Goal: Transaction & Acquisition: Purchase product/service

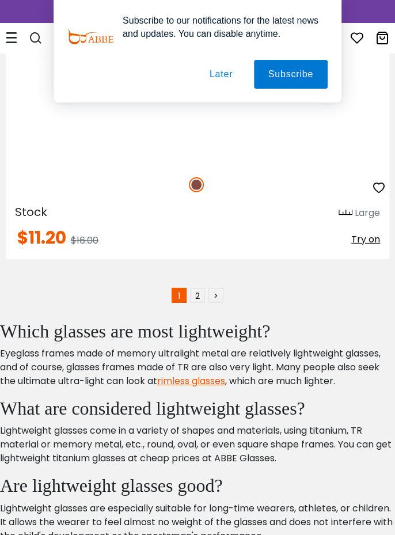
scroll to position [25786, 0]
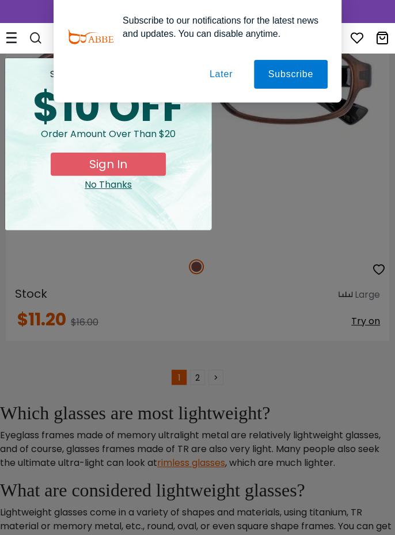
click at [129, 187] on div "No Thanks" at bounding box center [108, 185] width 188 height 14
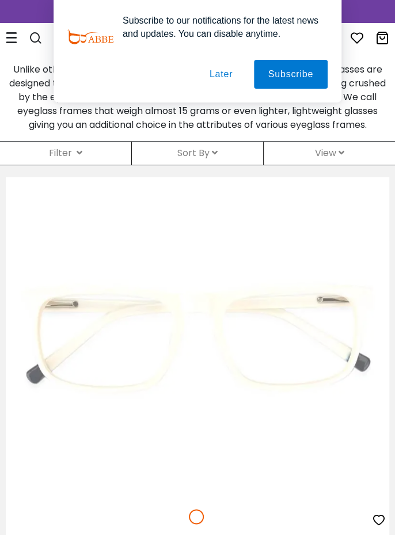
scroll to position [0, 0]
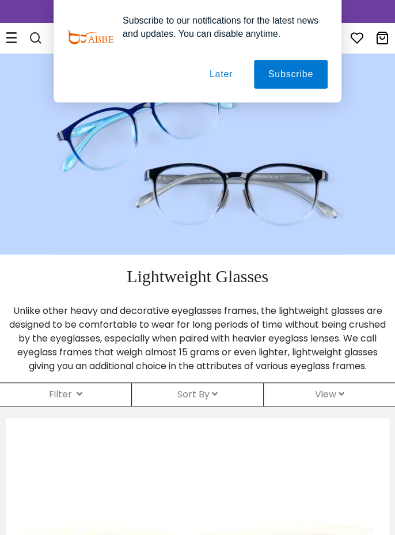
click at [218, 77] on button "Later" at bounding box center [221, 74] width 52 height 29
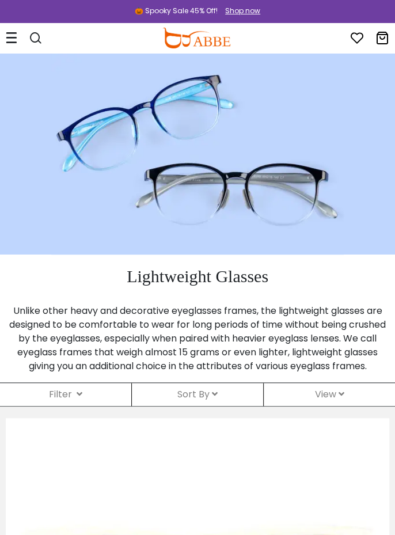
click at [14, 36] on icon at bounding box center [12, 38] width 12 height 12
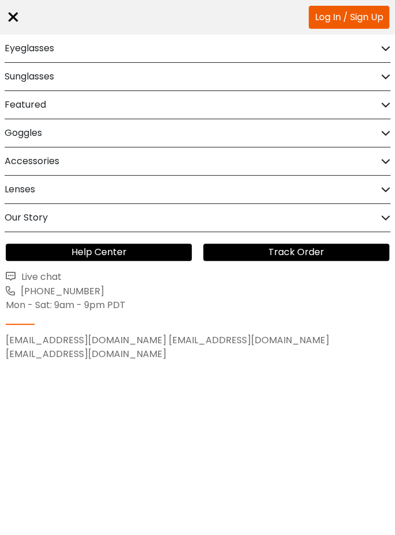
click at [48, 50] on h2 "Eyeglasses" at bounding box center [30, 49] width 50 height 28
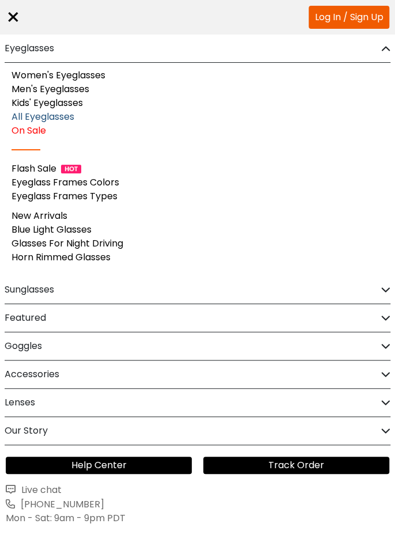
click at [61, 119] on link "All Eyeglasses" at bounding box center [43, 116] width 63 height 13
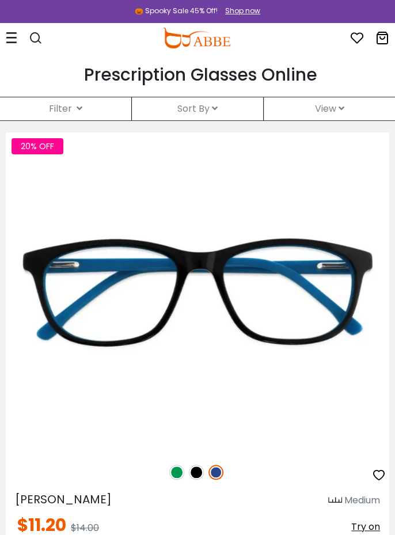
click at [77, 110] on icon at bounding box center [80, 108] width 6 height 9
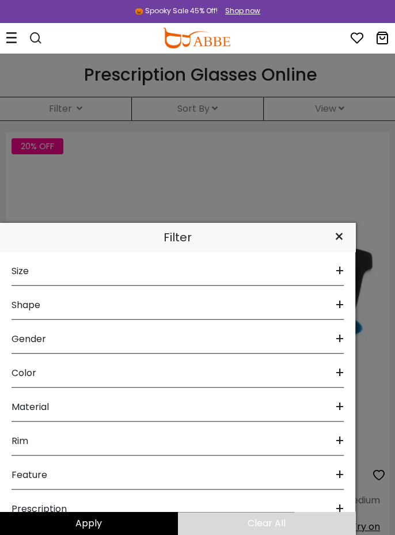
click at [79, 478] on div "Feature +" at bounding box center [178, 473] width 333 height 34
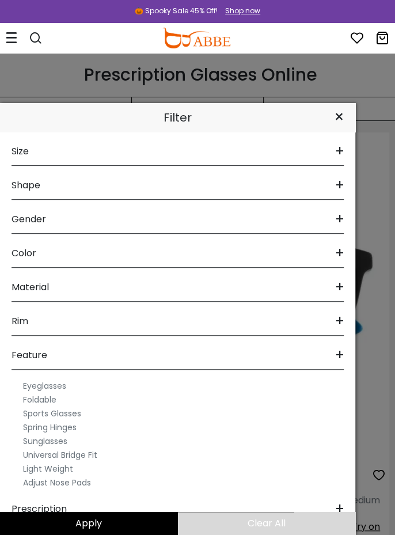
click at [65, 474] on label "Light Weight" at bounding box center [48, 469] width 50 height 14
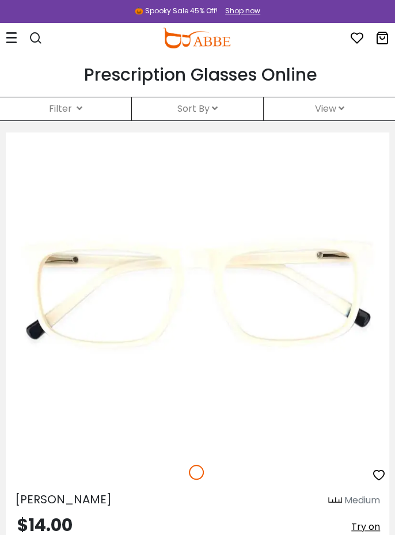
click at [89, 112] on div "Filter ( )" at bounding box center [65, 108] width 131 height 23
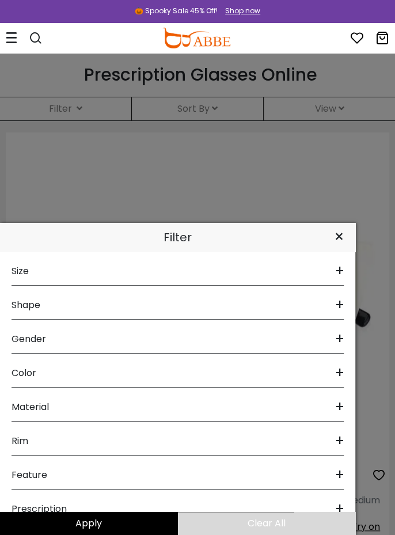
click at [64, 478] on div "Feature +" at bounding box center [178, 473] width 333 height 34
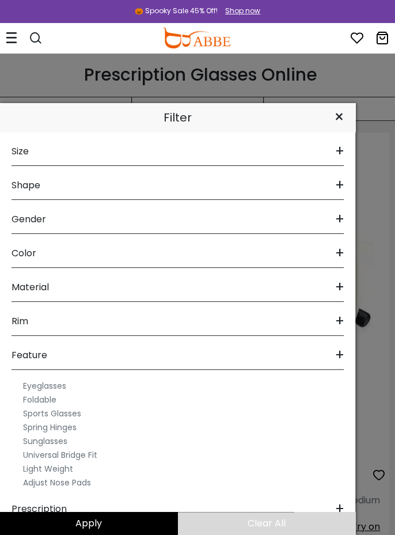
click at [24, 154] on span "Size" at bounding box center [20, 152] width 17 height 28
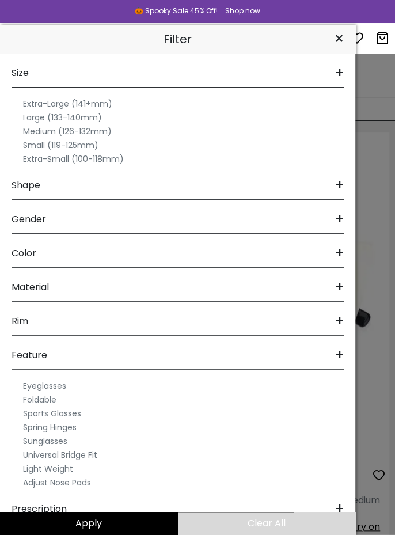
click at [42, 150] on label "Small (119-125mm)" at bounding box center [61, 145] width 76 height 14
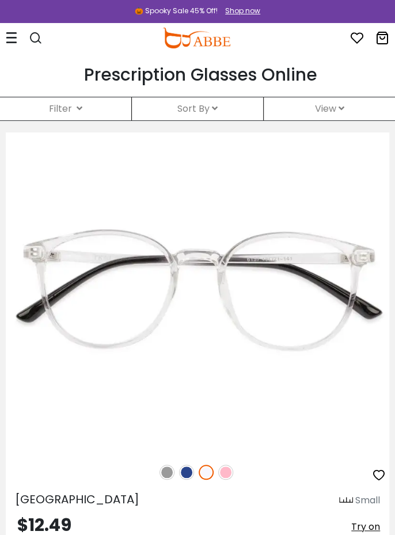
click at [78, 108] on icon at bounding box center [80, 108] width 6 height 9
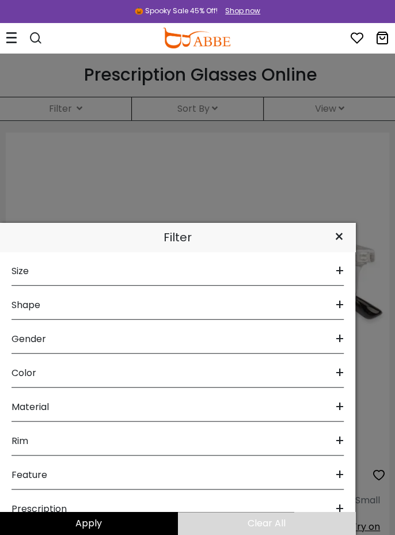
click at [35, 270] on div "Size +" at bounding box center [178, 269] width 333 height 34
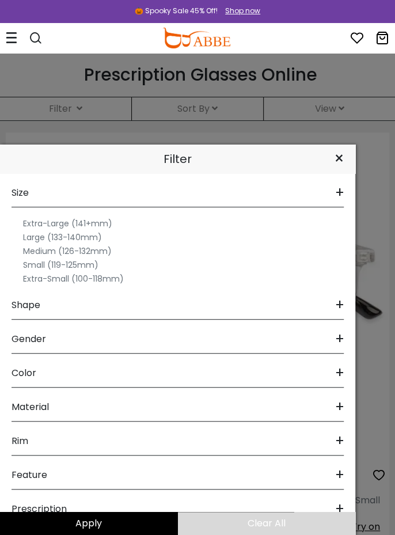
click at [71, 284] on label "Extra-Small (100-118mm)" at bounding box center [73, 279] width 101 height 14
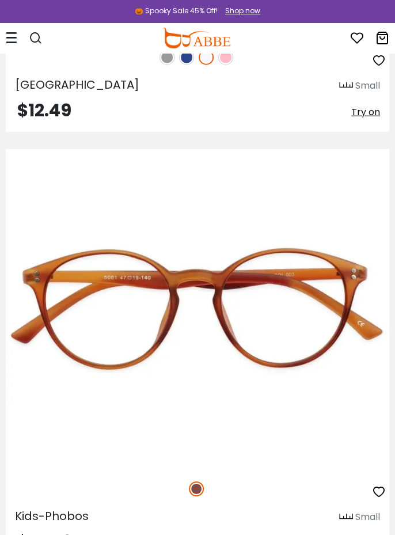
click at [0, 0] on img at bounding box center [0, 0] width 0 height 0
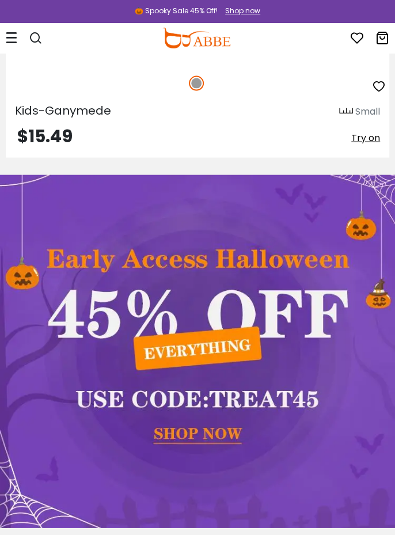
scroll to position [2090, 0]
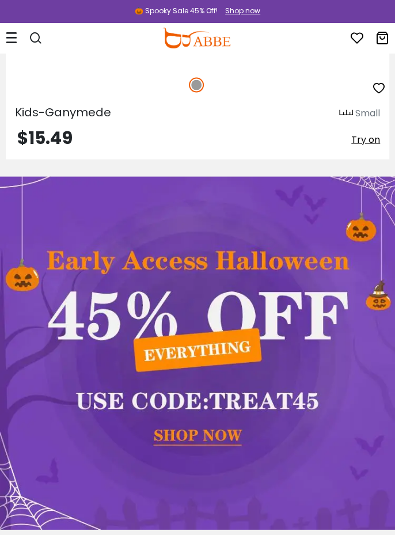
click at [12, 36] on icon at bounding box center [12, 38] width 12 height 12
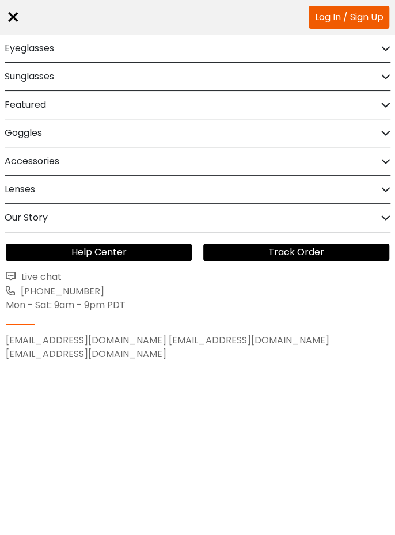
click at [68, 48] on div "Eyeglasses" at bounding box center [198, 49] width 386 height 28
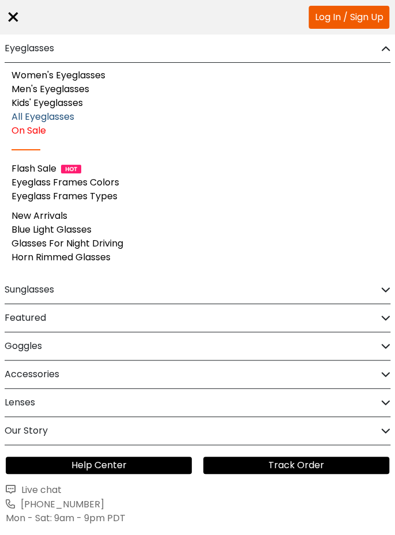
click at [63, 116] on link "All Eyeglasses" at bounding box center [43, 116] width 63 height 13
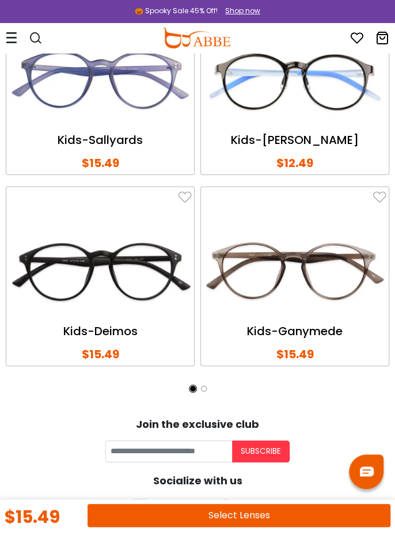
scroll to position [2365, 0]
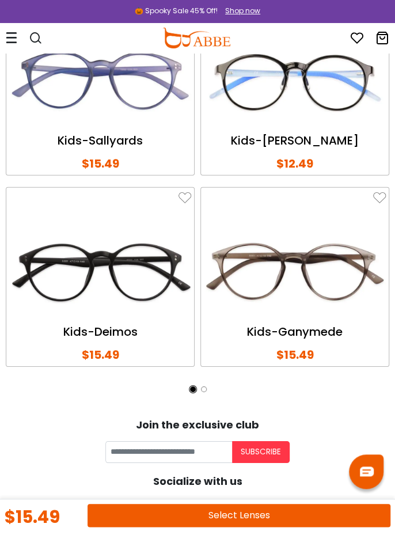
click at [344, 268] on img at bounding box center [295, 272] width 182 height 91
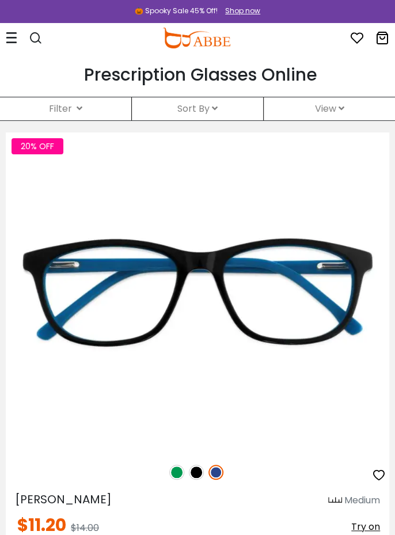
click at [77, 110] on icon at bounding box center [80, 108] width 6 height 9
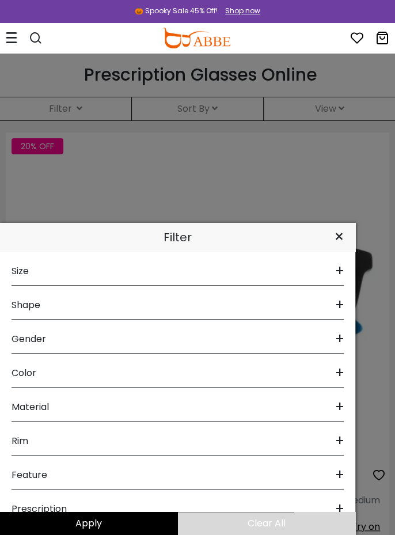
click at [153, 409] on div "Material +" at bounding box center [178, 405] width 333 height 34
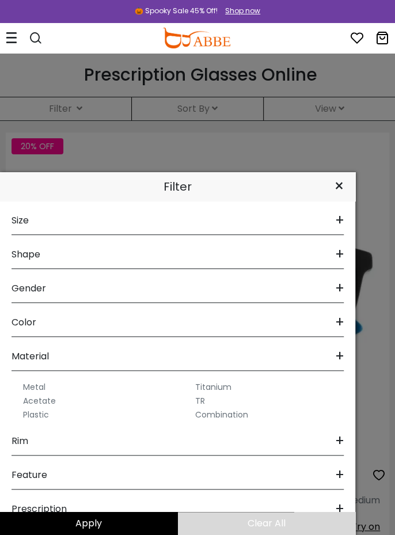
click at [43, 382] on label "Metal" at bounding box center [34, 387] width 22 height 14
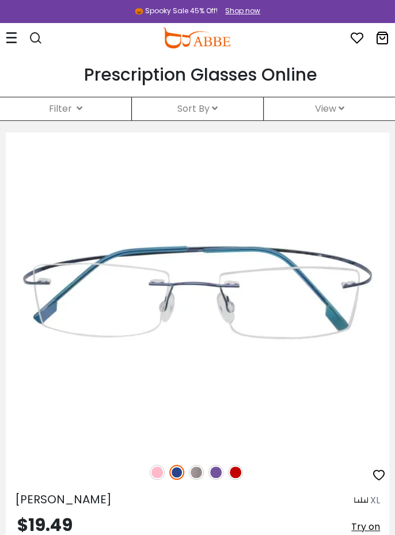
click at [84, 105] on div "Filter ( )" at bounding box center [65, 108] width 131 height 23
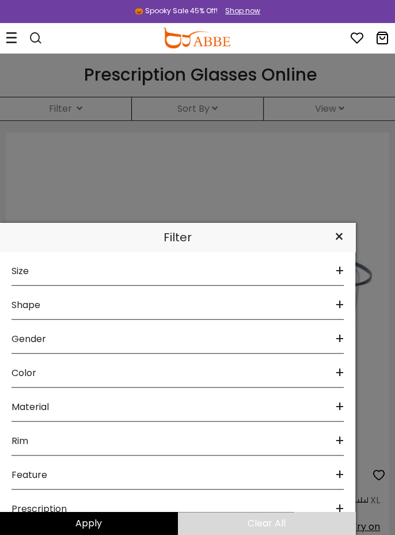
click at [339, 409] on span "+" at bounding box center [339, 408] width 9 height 28
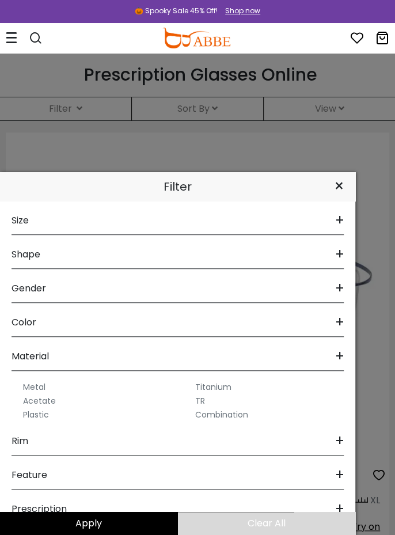
click at [42, 386] on label "Metal" at bounding box center [34, 387] width 22 height 14
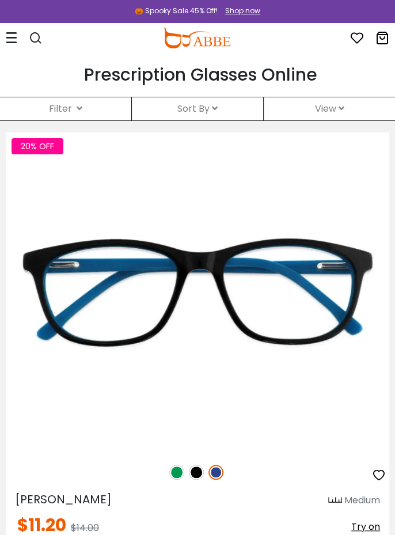
click at [82, 112] on div "Filter ( )" at bounding box center [65, 108] width 131 height 23
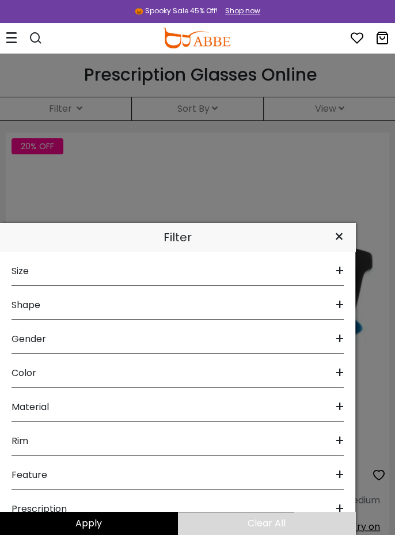
click at [330, 413] on div "Material +" at bounding box center [178, 405] width 333 height 34
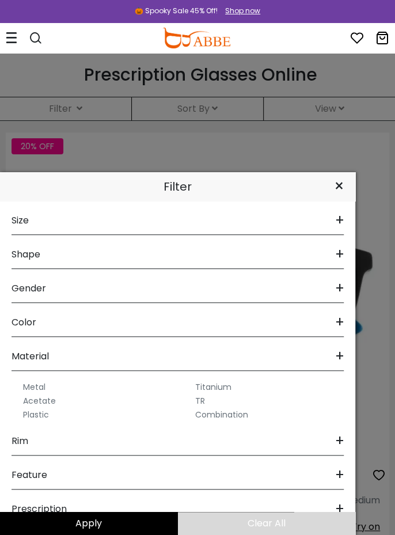
click at [44, 387] on label "Metal" at bounding box center [34, 387] width 22 height 14
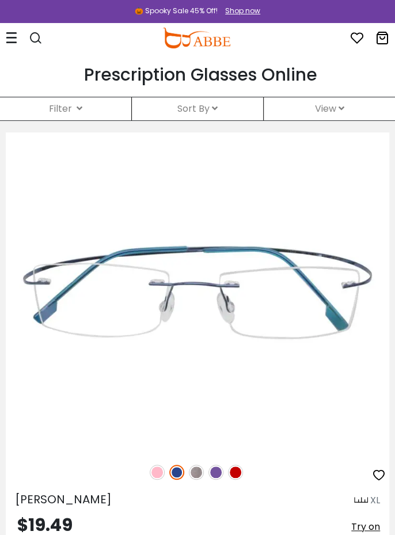
click at [92, 111] on div "Filter ( )" at bounding box center [65, 108] width 131 height 23
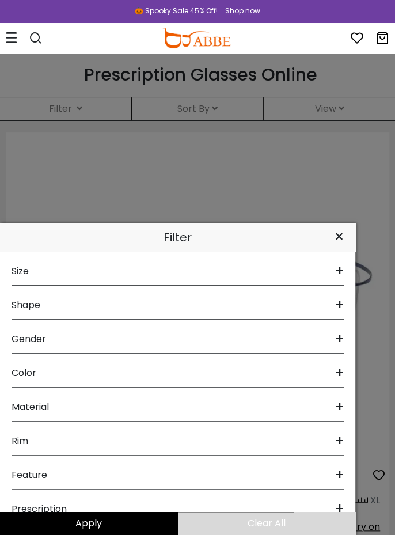
click at [335, 407] on span "+" at bounding box center [339, 408] width 9 height 28
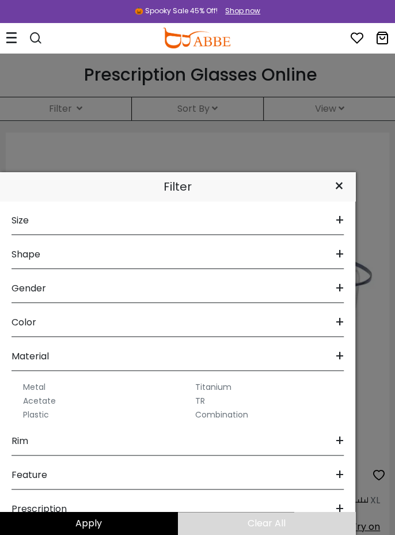
click at [232, 418] on label "Combination" at bounding box center [221, 415] width 53 height 14
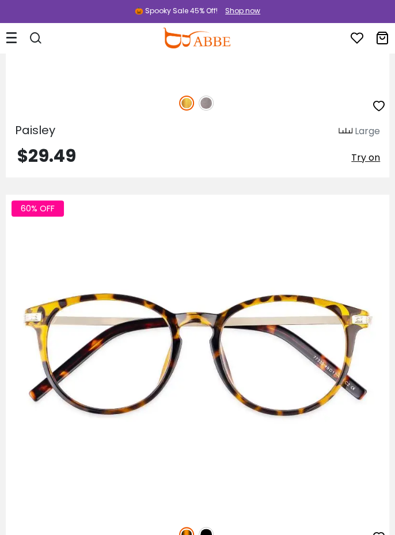
scroll to position [23504, 0]
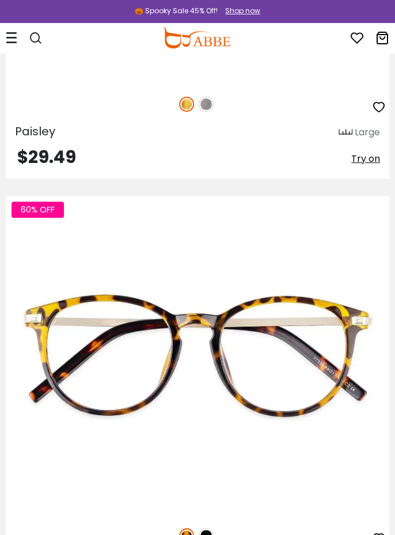
click at [0, 0] on img at bounding box center [0, 0] width 0 height 0
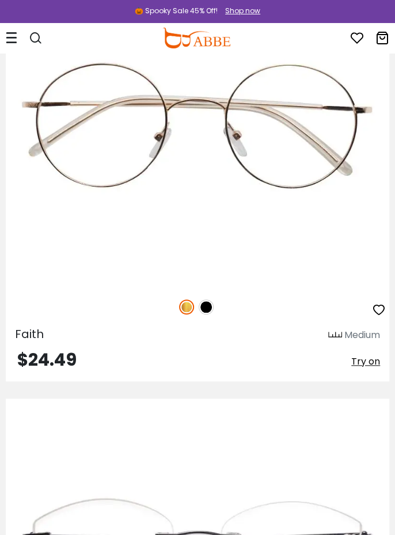
scroll to position [25057, 0]
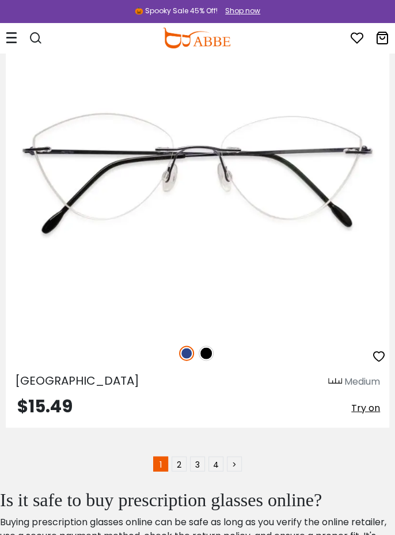
click at [179, 456] on link "2" at bounding box center [179, 463] width 15 height 15
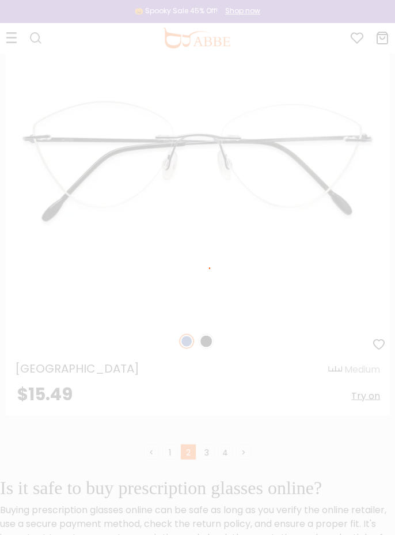
scroll to position [25438, 0]
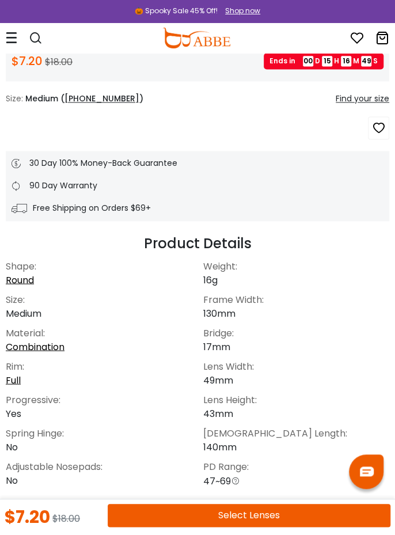
scroll to position [458, 0]
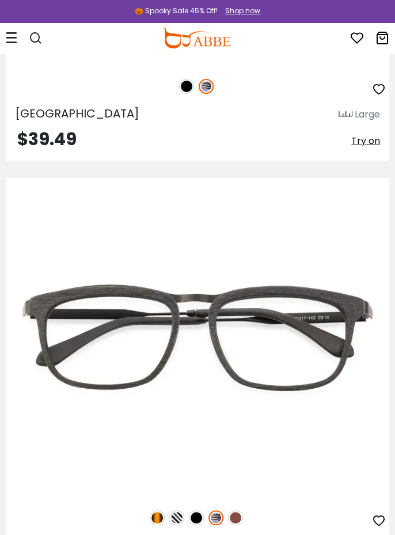
scroll to position [1225, 0]
click at [158, 523] on img at bounding box center [157, 518] width 15 height 15
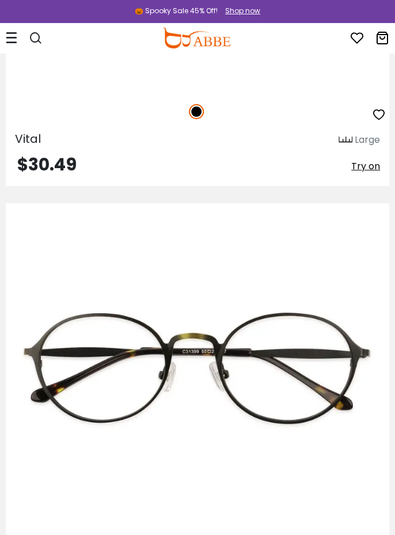
scroll to position [9436, 0]
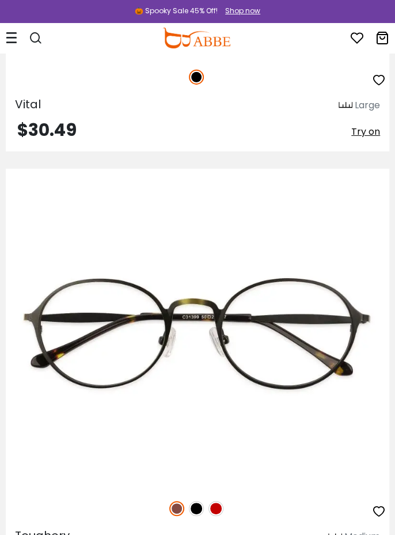
click at [365, 535] on div "Toughery Medium $6.00 Try on" at bounding box center [198, 376] width 384 height 414
click at [0, 0] on img at bounding box center [0, 0] width 0 height 0
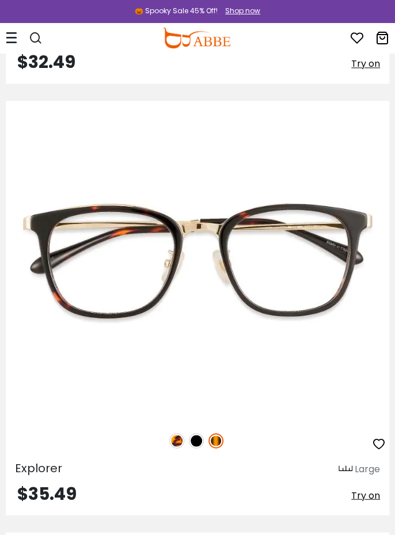
scroll to position [14254, 0]
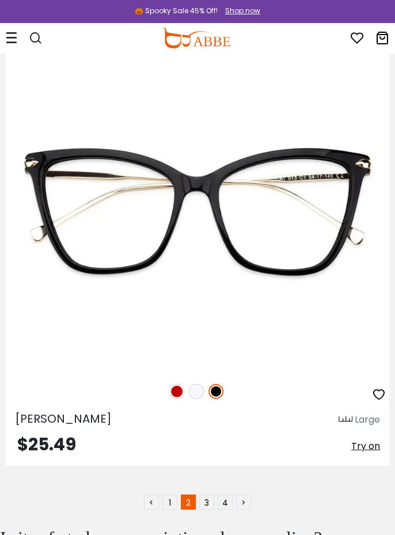
click at [207, 498] on link "3" at bounding box center [206, 502] width 15 height 15
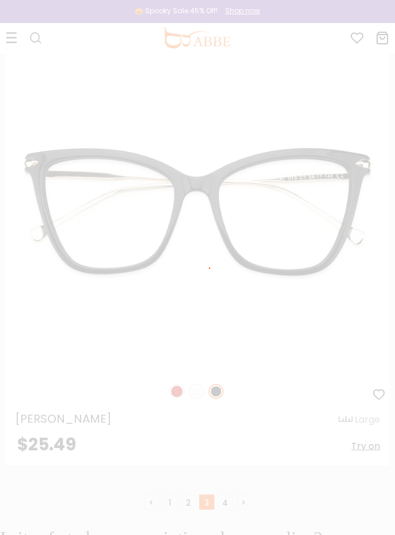
scroll to position [25557, 0]
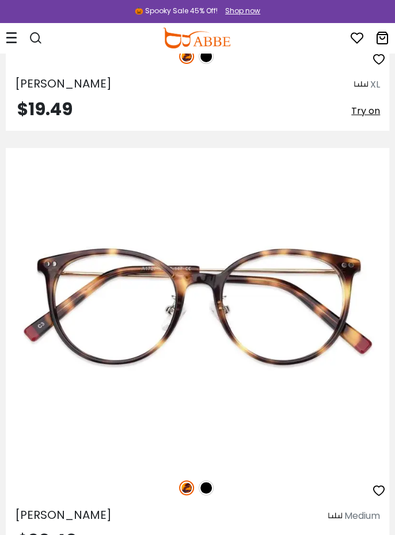
scroll to position [1256, 0]
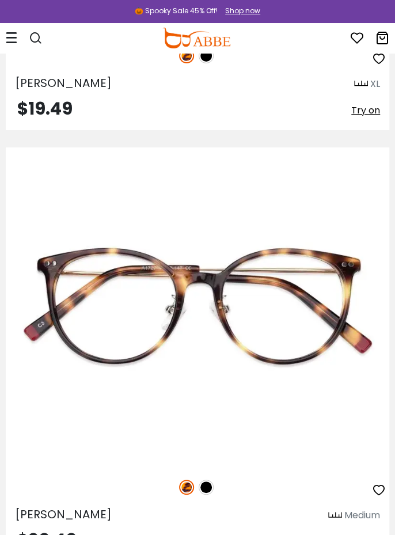
click at [0, 0] on img at bounding box center [0, 0] width 0 height 0
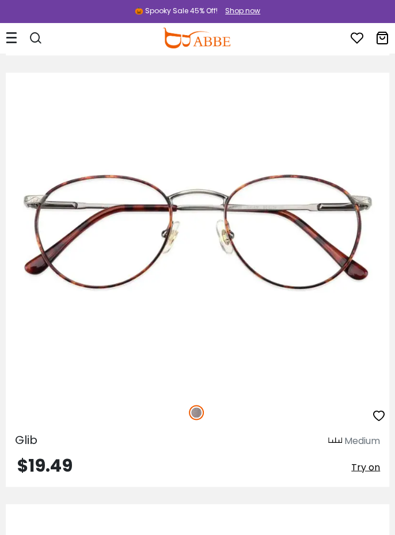
scroll to position [3063, 0]
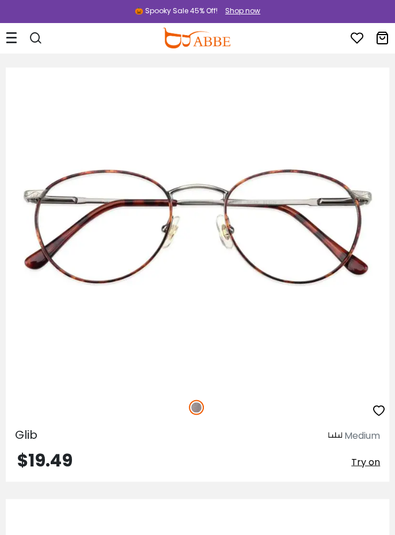
click at [0, 0] on img at bounding box center [0, 0] width 0 height 0
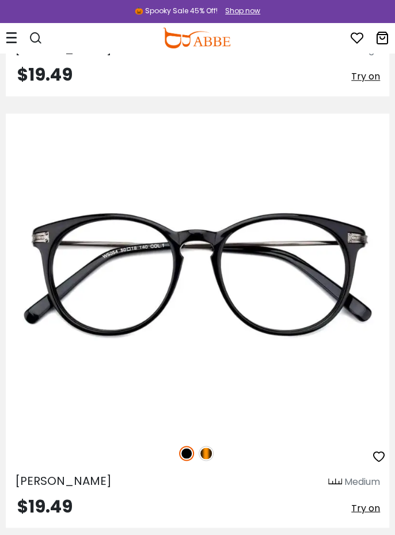
scroll to position [8629, 0]
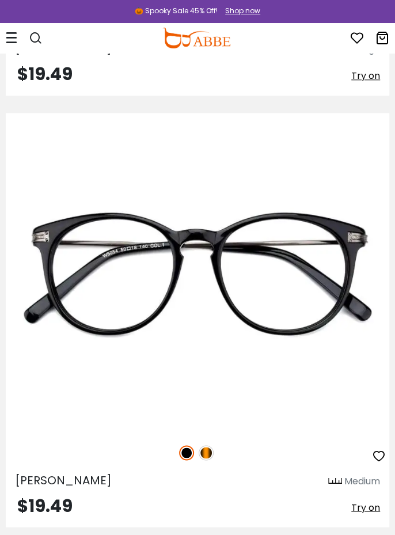
click at [210, 448] on img at bounding box center [206, 453] width 15 height 15
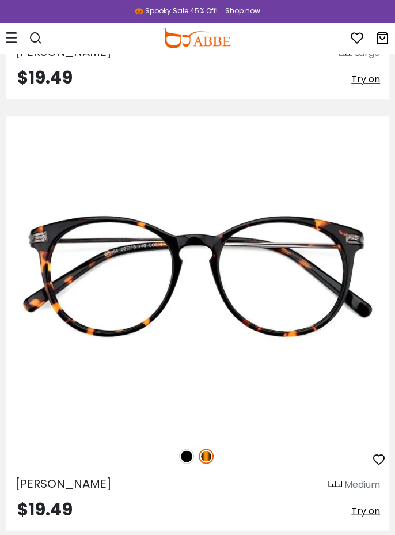
scroll to position [8608, 0]
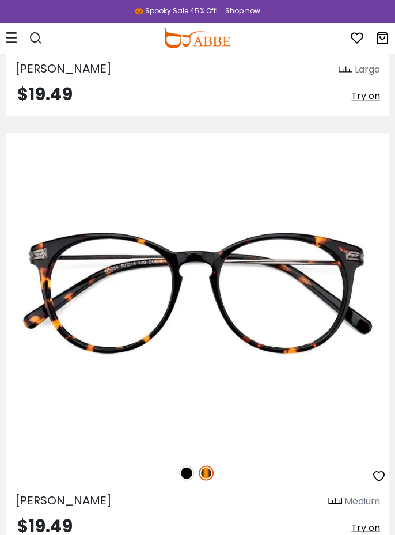
click at [0, 0] on img at bounding box center [0, 0] width 0 height 0
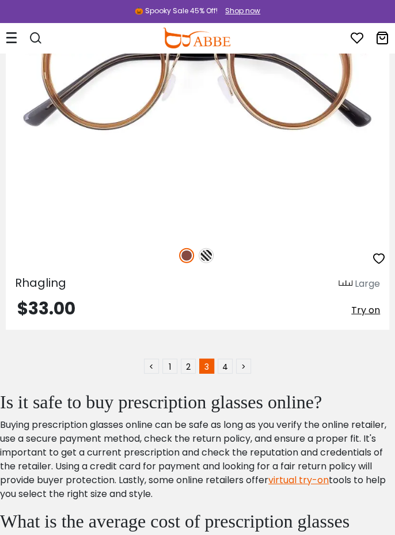
scroll to position [25670, 0]
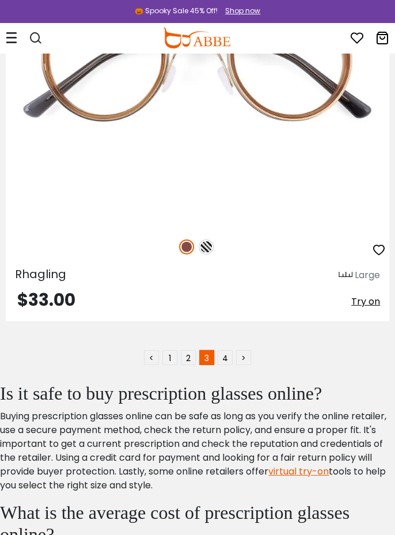
click at [225, 350] on link "4" at bounding box center [225, 357] width 15 height 15
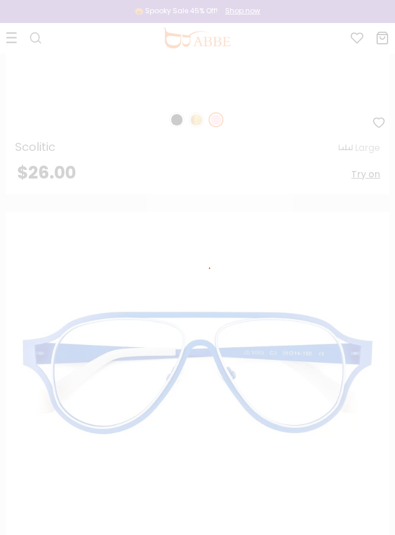
scroll to position [19265, 0]
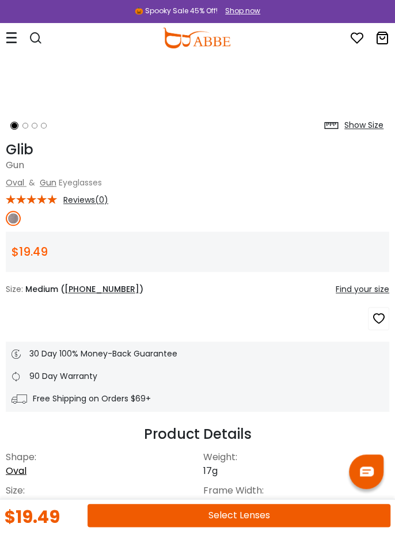
scroll to position [269, 0]
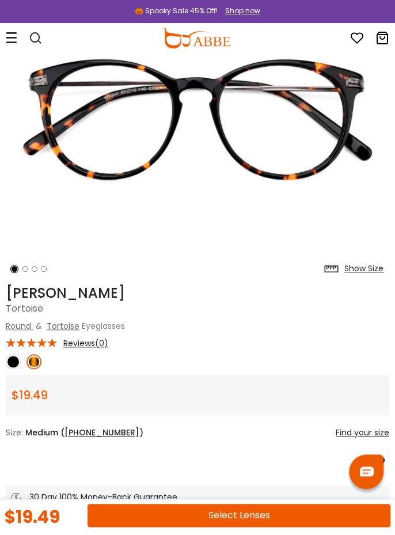
scroll to position [122, 0]
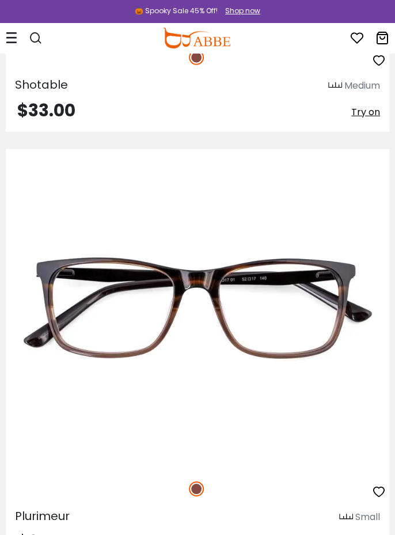
click at [0, 0] on img at bounding box center [0, 0] width 0 height 0
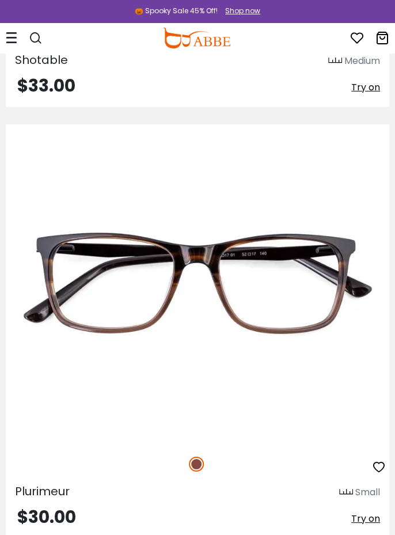
scroll to position [5195, 0]
